Goal: Information Seeking & Learning: Learn about a topic

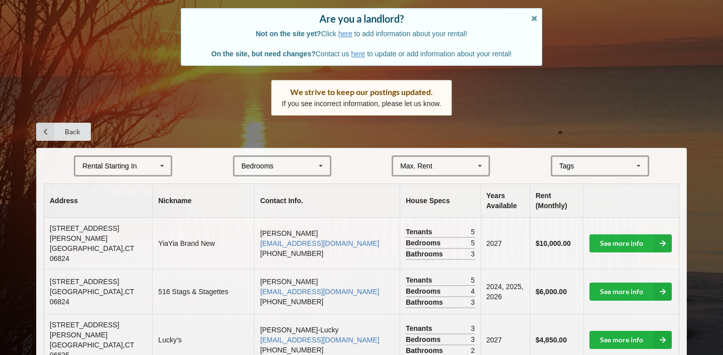
scroll to position [104, 0]
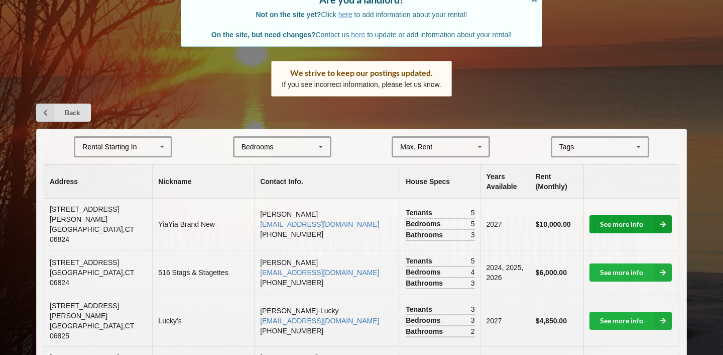
click at [622, 222] on link "See more info" at bounding box center [631, 224] width 82 height 18
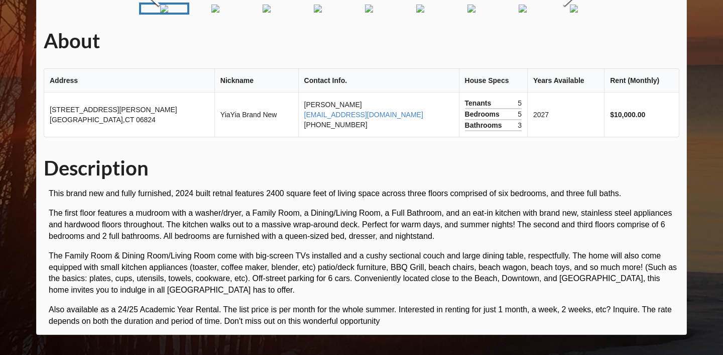
scroll to position [101, 0]
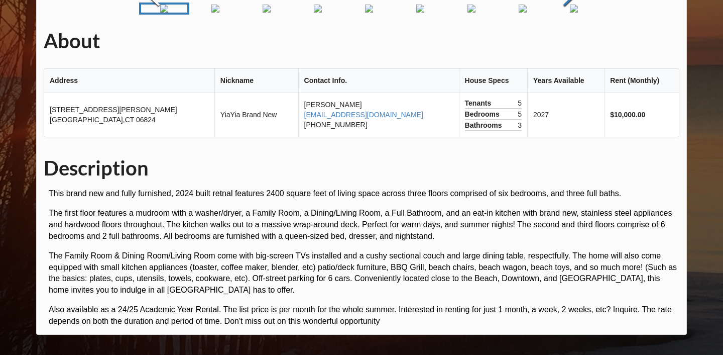
scroll to position [246, 0]
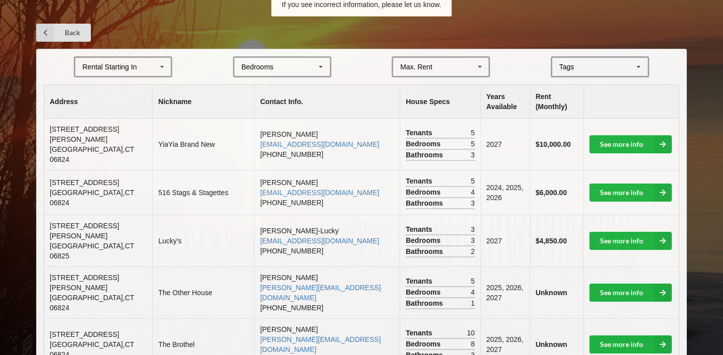
scroll to position [263, 0]
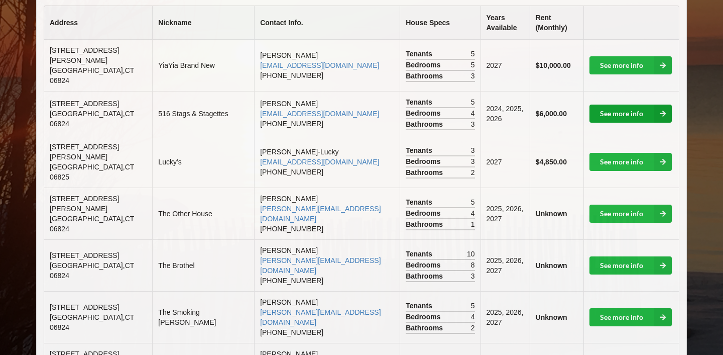
click at [636, 104] on link "See more info" at bounding box center [631, 113] width 82 height 18
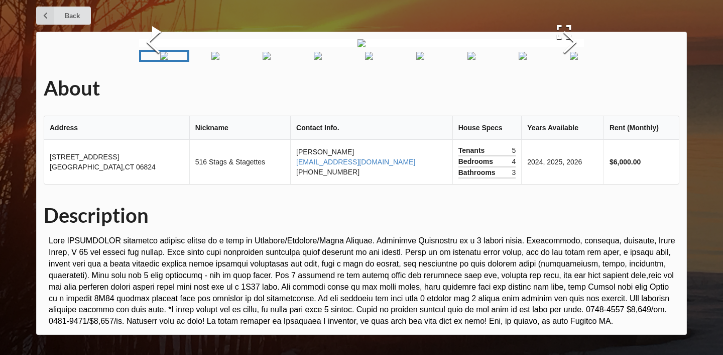
scroll to position [158, 0]
click at [211, 60] on img "Go to Slide 2" at bounding box center [215, 56] width 8 height 8
click at [257, 60] on img "Go to Slide 3" at bounding box center [255, 56] width 8 height 8
click at [290, 60] on img "Go to Slide 4" at bounding box center [294, 56] width 8 height 8
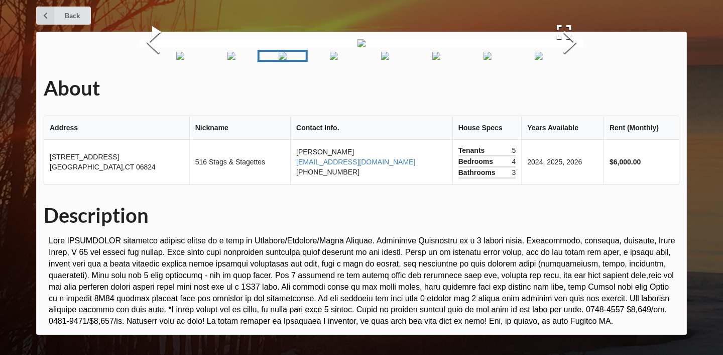
click at [332, 60] on img "Go to Slide 5" at bounding box center [334, 56] width 8 height 8
click at [369, 60] on img "Go to Slide 6" at bounding box center [373, 56] width 8 height 8
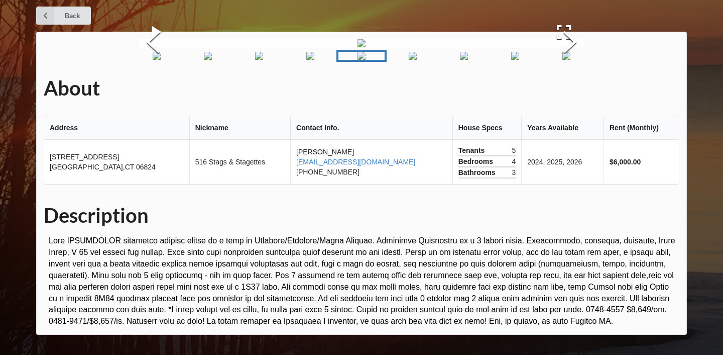
click at [409, 60] on img "Go to Slide 7" at bounding box center [413, 56] width 8 height 8
click at [453, 60] on img "Go to Slide 8" at bounding box center [453, 56] width 8 height 8
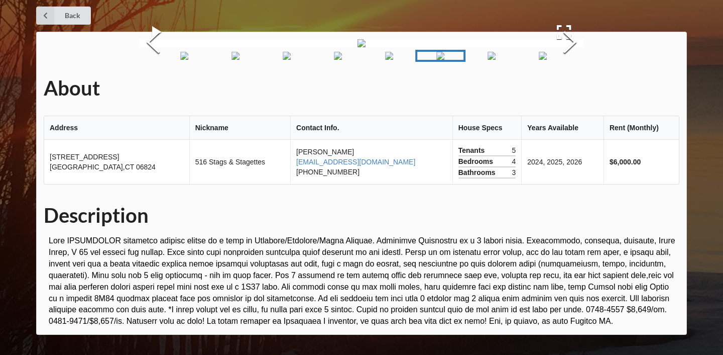
click at [496, 60] on img "Go to Slide 9" at bounding box center [492, 56] width 8 height 8
click at [535, 60] on img "Go to Slide 10" at bounding box center [531, 56] width 8 height 8
click at [567, 60] on img "Go to Slide 11" at bounding box center [571, 56] width 8 height 8
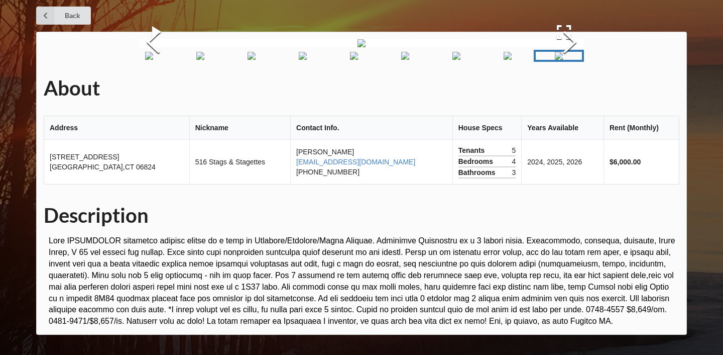
click at [560, 60] on img "Go to Slide 11" at bounding box center [559, 56] width 8 height 8
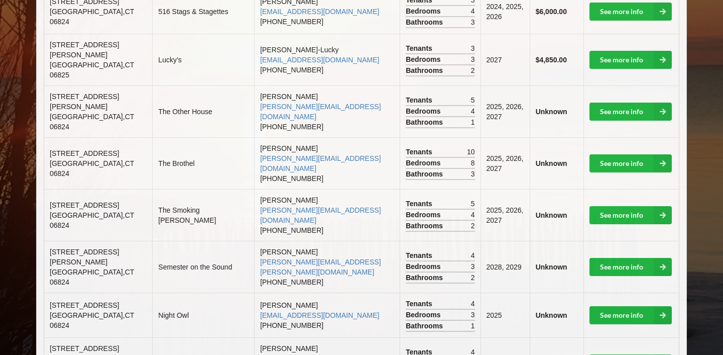
scroll to position [263, 0]
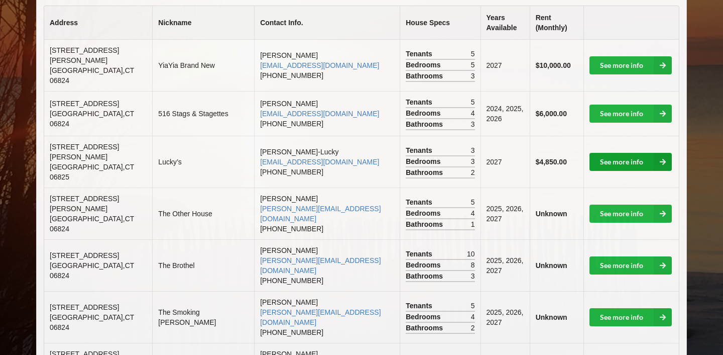
click at [616, 156] on link "See more info" at bounding box center [631, 162] width 82 height 18
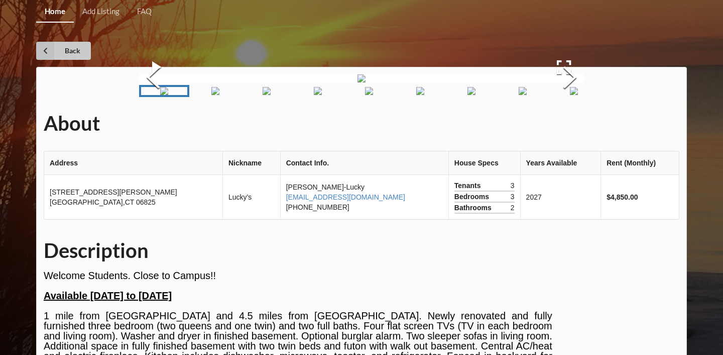
click at [68, 52] on link "Back" at bounding box center [63, 51] width 55 height 18
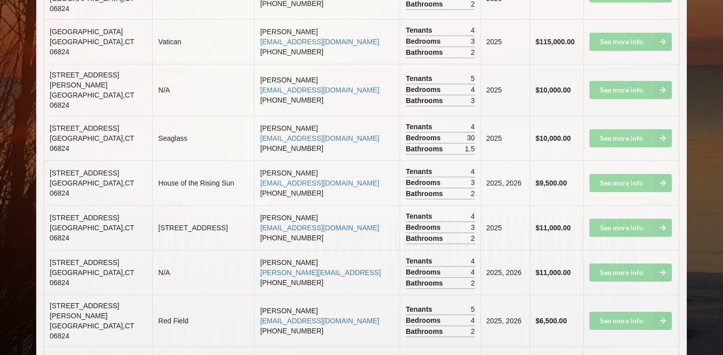
scroll to position [1146, 0]
